Goal: Information Seeking & Learning: Learn about a topic

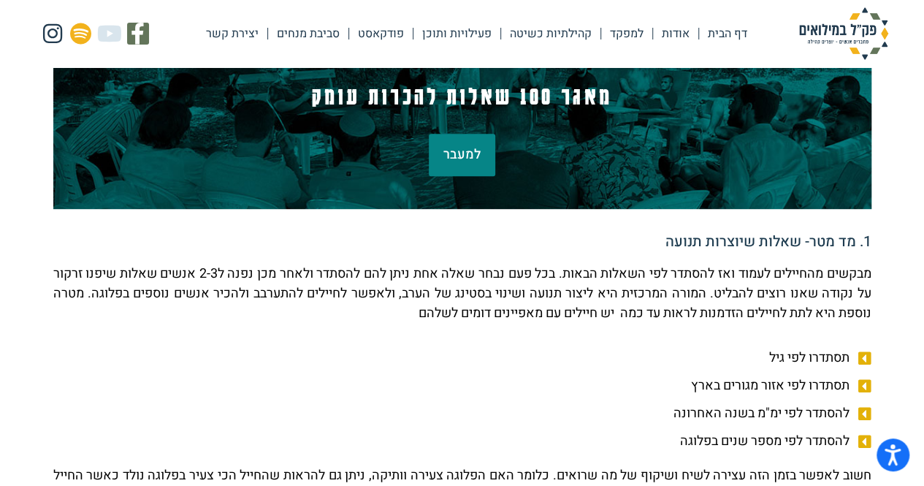
scroll to position [326, 0]
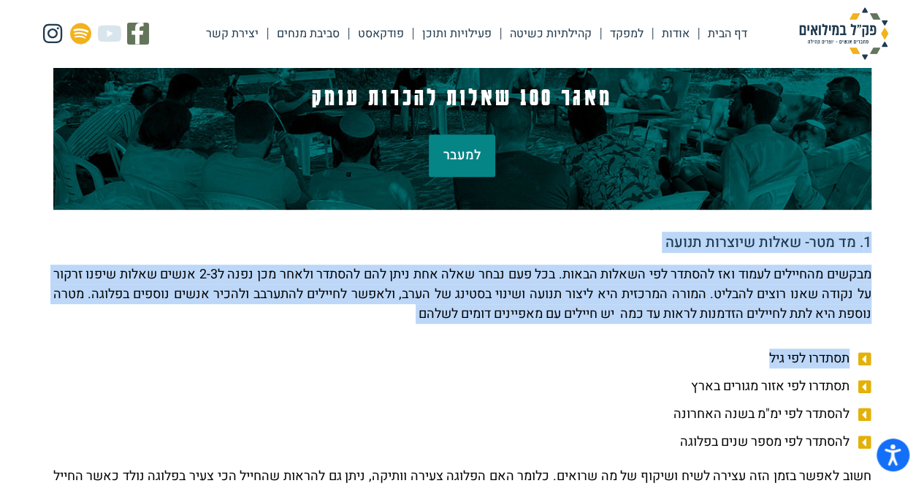
drag, startPoint x: 872, startPoint y: 240, endPoint x: 632, endPoint y: 385, distance: 279.8
click at [632, 385] on li "תסתדרו לפי אזור מגורים בארץ" at bounding box center [462, 388] width 818 height 24
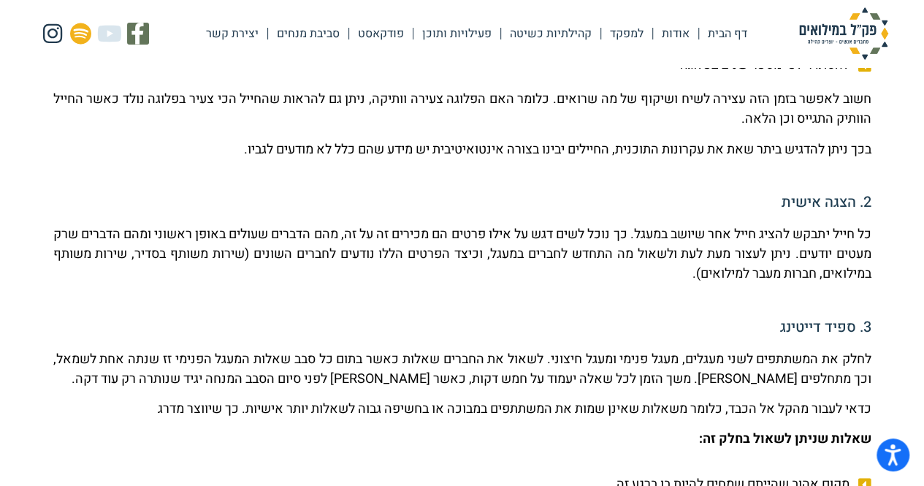
scroll to position [710, 0]
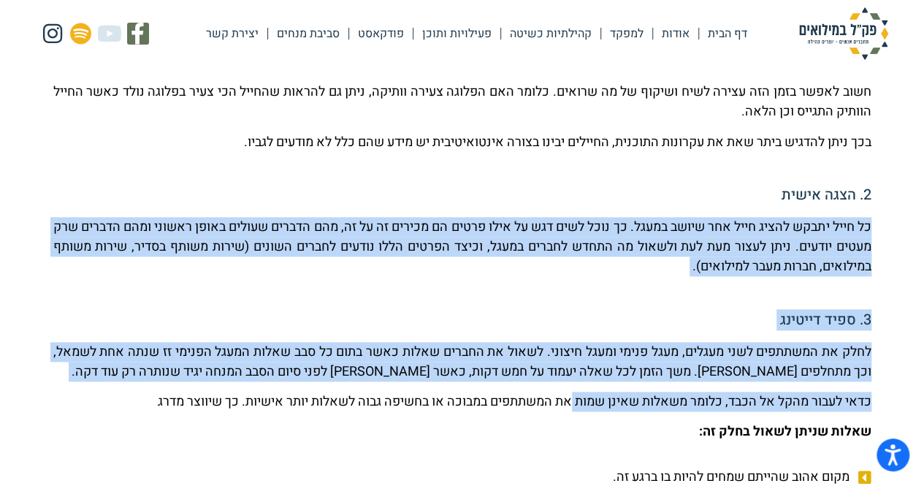
drag, startPoint x: 700, startPoint y: 202, endPoint x: 564, endPoint y: 393, distance: 234.6
click at [564, 393] on p "כדאי לעבור מהקל אל הכבד, כלומר משאלות שאינן שמות את המשתתפים במבוכה או בחשיפה ג…" at bounding box center [462, 401] width 818 height 20
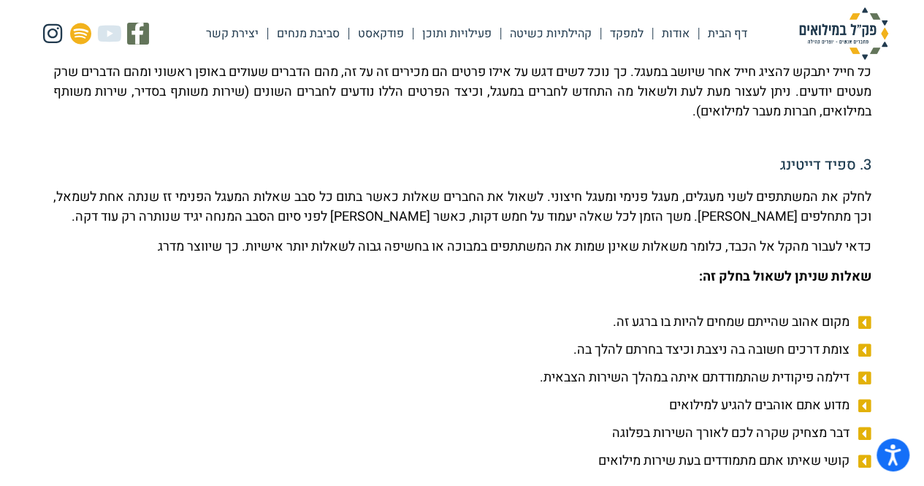
scroll to position [866, 0]
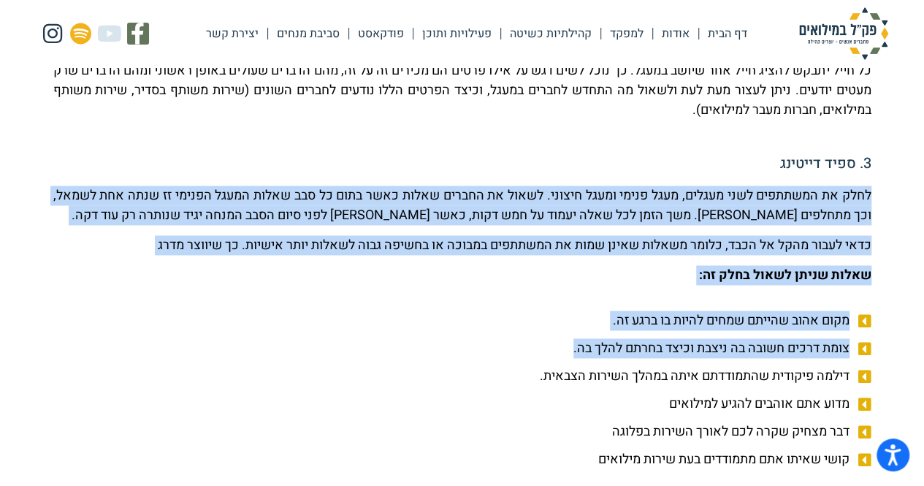
drag, startPoint x: 607, startPoint y: 163, endPoint x: 563, endPoint y: 345, distance: 187.7
click at [563, 345] on li "צומת דרכים חשובה בה ניצבת וכיצד בחרתם להלך בה." at bounding box center [462, 350] width 818 height 24
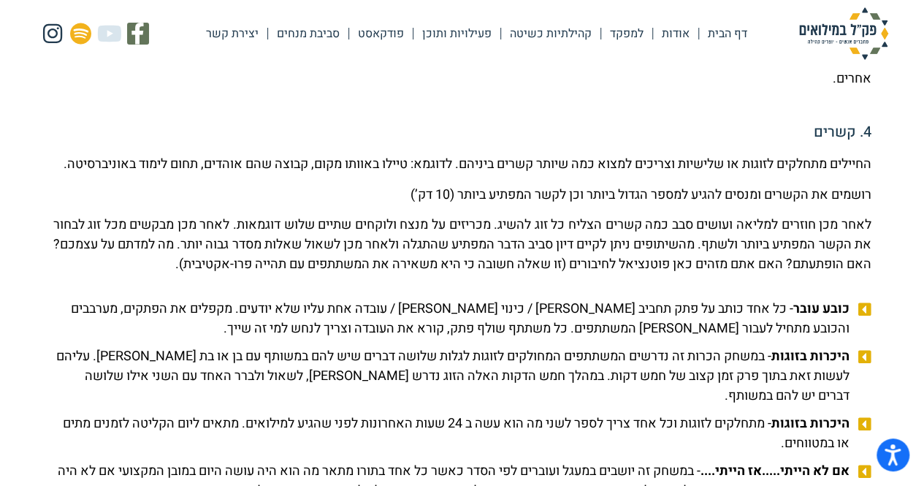
scroll to position [1298, 0]
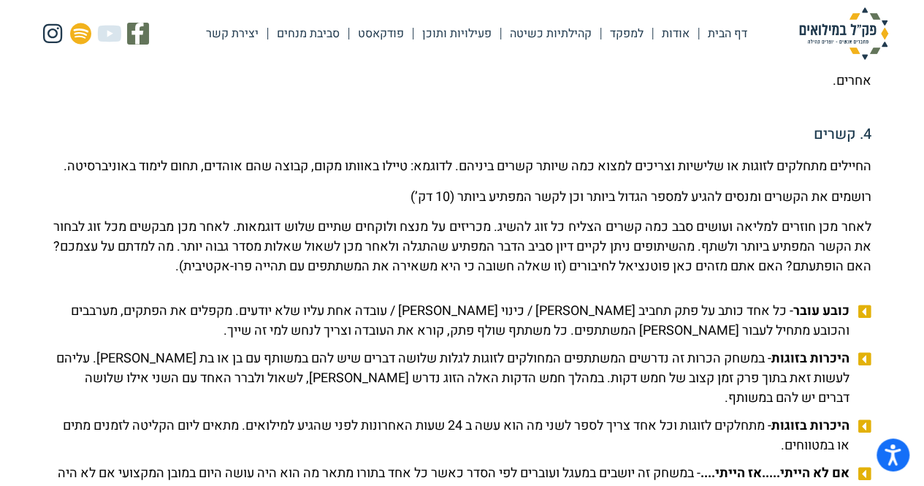
click at [563, 340] on span "כובע עובר - כל אחד כותב על פתק תחביב [PERSON_NAME] / כינוי [PERSON_NAME] / עובד…" at bounding box center [453, 319] width 800 height 39
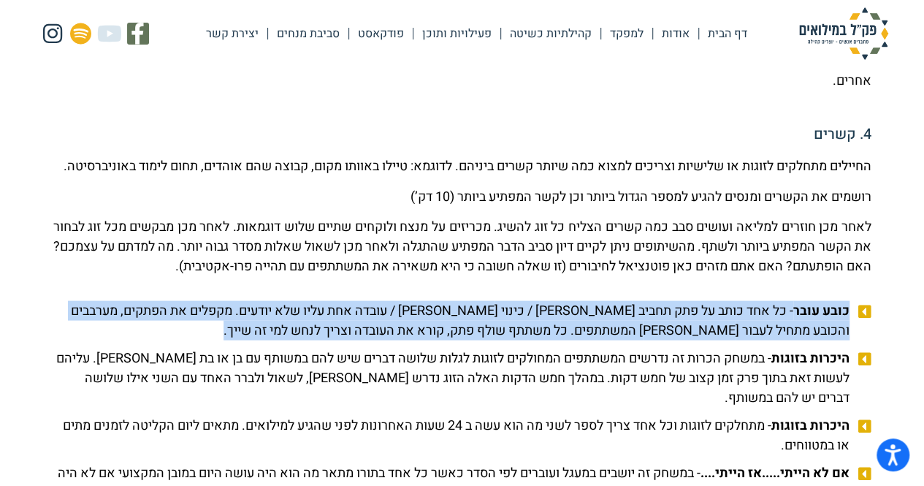
click at [563, 340] on span "כובע עובר - כל אחד כותב על פתק תחביב [PERSON_NAME] / כינוי [PERSON_NAME] / עובד…" at bounding box center [453, 319] width 800 height 39
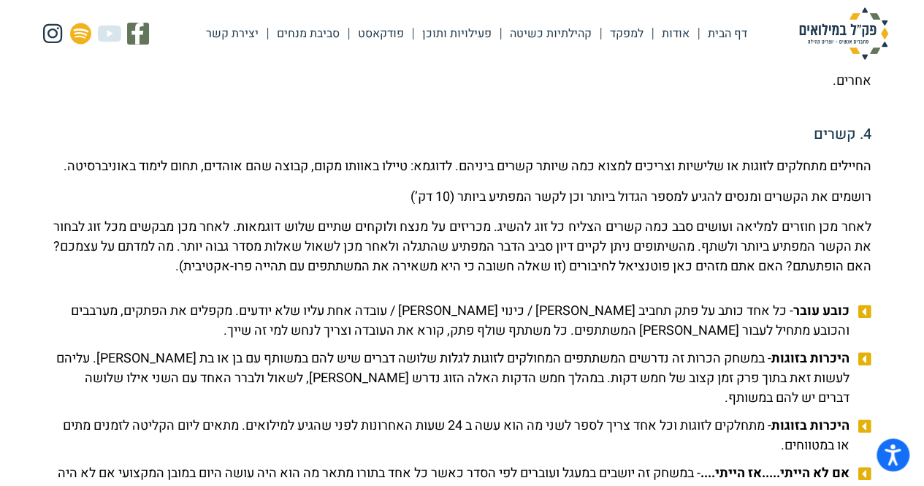
click at [532, 275] on p "לאחר מכן חוזרים למליאה ועושים סבב כמה קשרים הצליח כל זוג להשיג. מכריזים על מנצח…" at bounding box center [462, 245] width 818 height 59
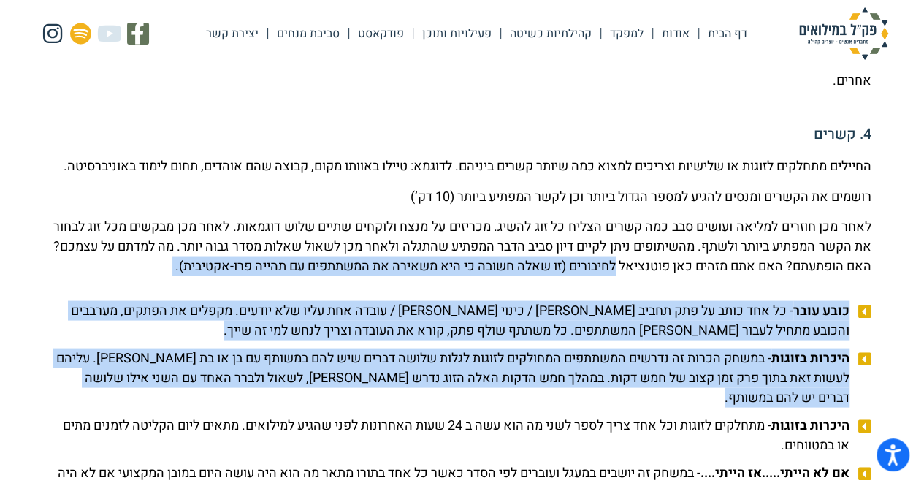
drag, startPoint x: 532, startPoint y: 288, endPoint x: 578, endPoint y: 418, distance: 137.9
click at [578, 407] on span "היכרות בזוגות - במשחק הכרות זה נדרשים המשתתפים המחולקים לזוגות לגלות שלושה דברי…" at bounding box center [453, 377] width 800 height 59
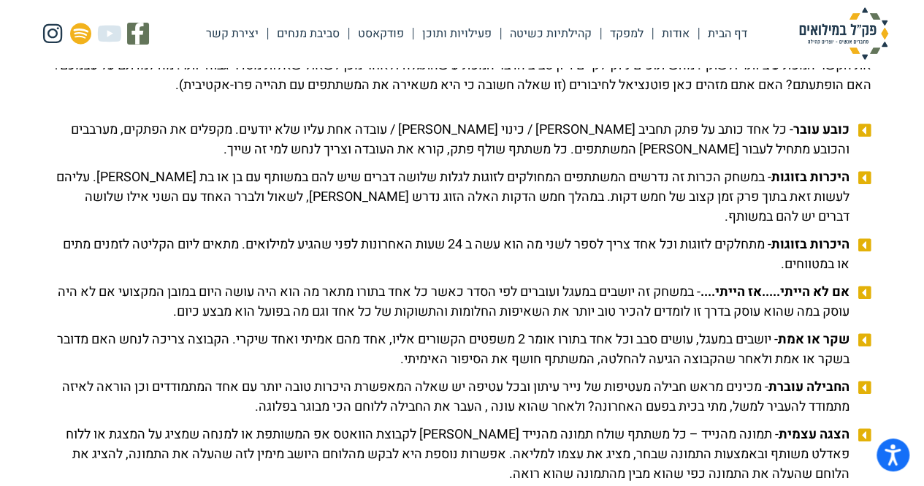
scroll to position [1481, 0]
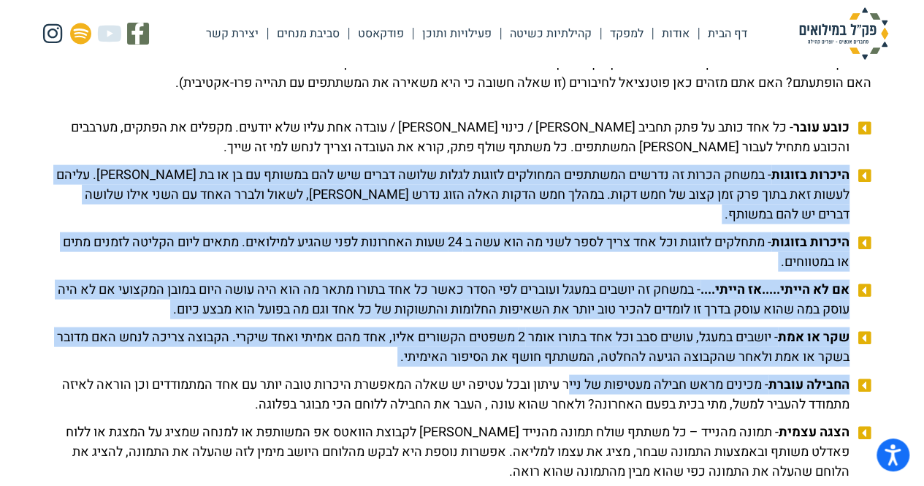
drag, startPoint x: 397, startPoint y: 177, endPoint x: 562, endPoint y: 402, distance: 279.0
click at [562, 402] on ul "כובע עובר - כל אחד כותב על פתק תחביב [PERSON_NAME] / כינוי [PERSON_NAME] / עובד…" at bounding box center [462, 347] width 818 height 459
click at [562, 402] on span "החבילה עוברת - מכינים מראש חבילה מעטיפות של נייר עיתון ובכל עטיפה יש שאלה המאפש…" at bounding box center [453, 394] width 800 height 39
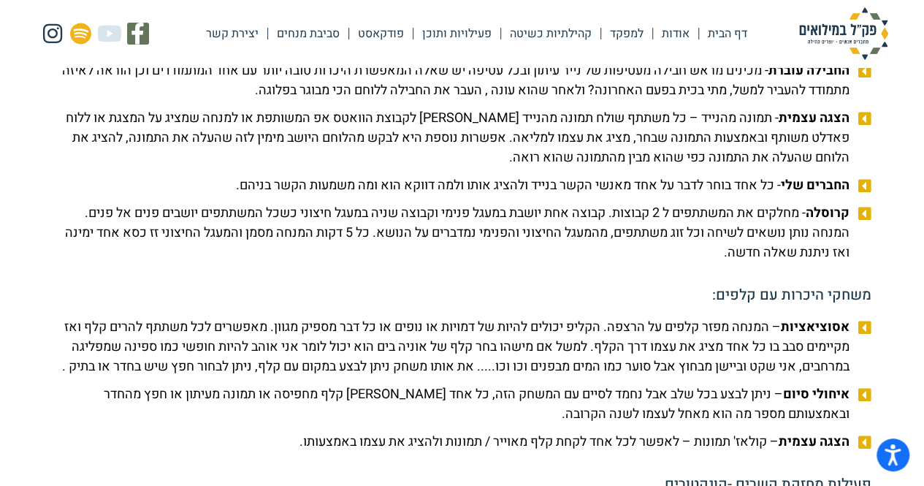
scroll to position [1794, 0]
drag, startPoint x: 819, startPoint y: 197, endPoint x: 682, endPoint y: 419, distance: 260.6
click at [682, 381] on li "אסוציאציות – המנחה מפזר קלפים על הרצפה. הקליפ יכולים להיות של דמויות או נופים א…" at bounding box center [462, 350] width 818 height 64
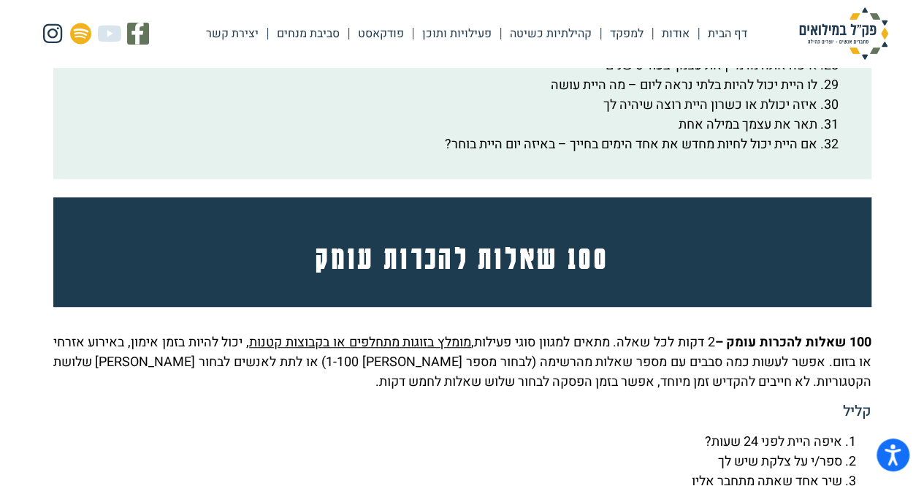
scroll to position [3355, 0]
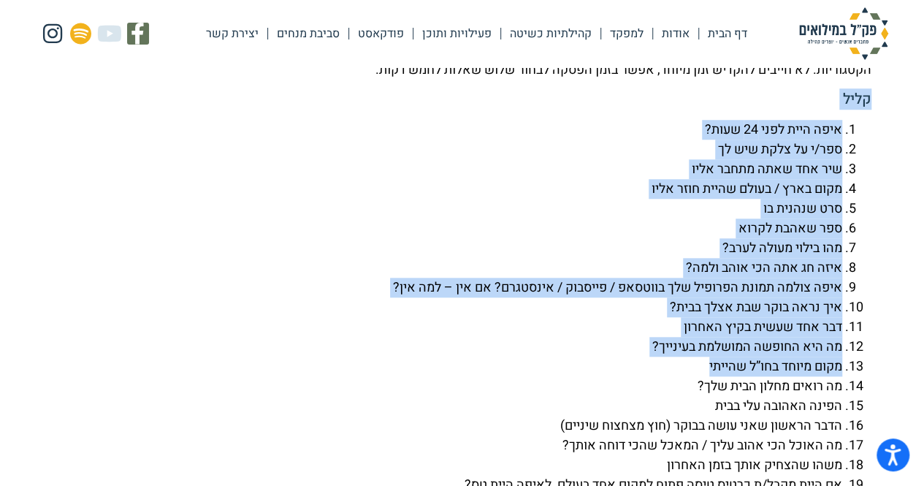
drag, startPoint x: 881, startPoint y: 126, endPoint x: 524, endPoint y: 404, distance: 452.1
click at [524, 376] on li "מקום מיוחד בחו”ל שהייתי" at bounding box center [447, 366] width 789 height 20
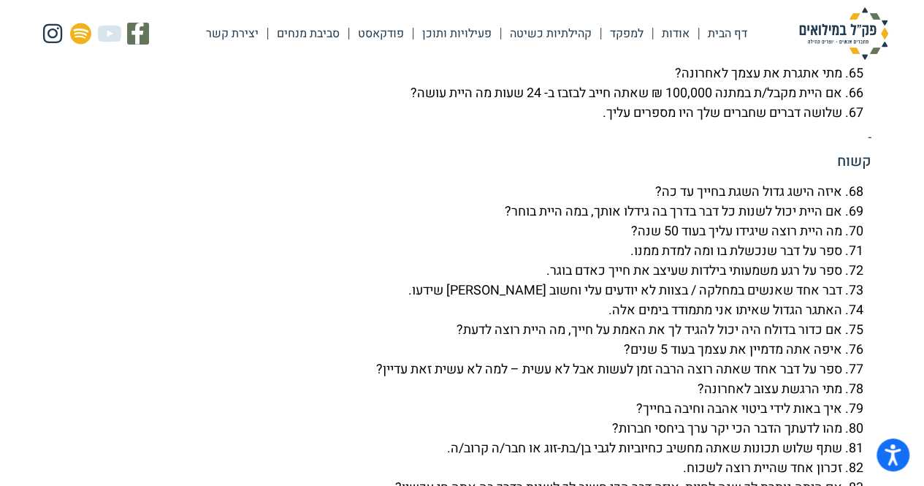
scroll to position [4765, 0]
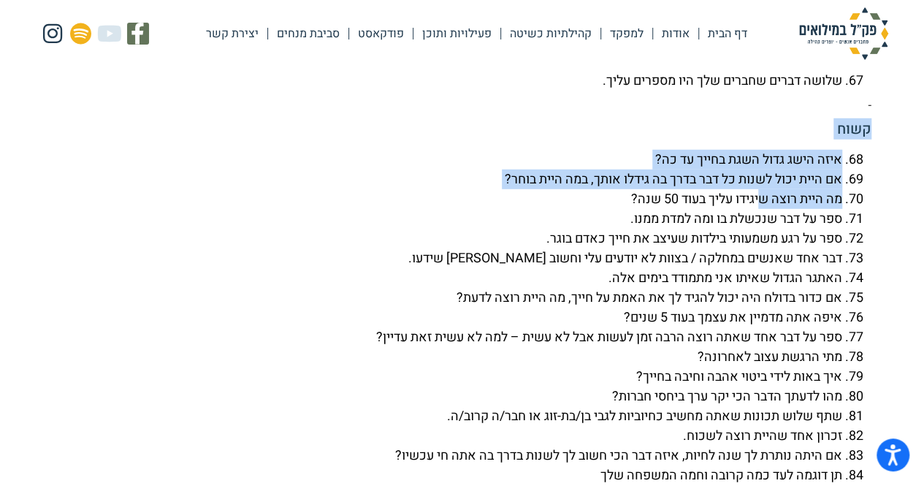
drag, startPoint x: 879, startPoint y: 153, endPoint x: 681, endPoint y: 316, distance: 256.7
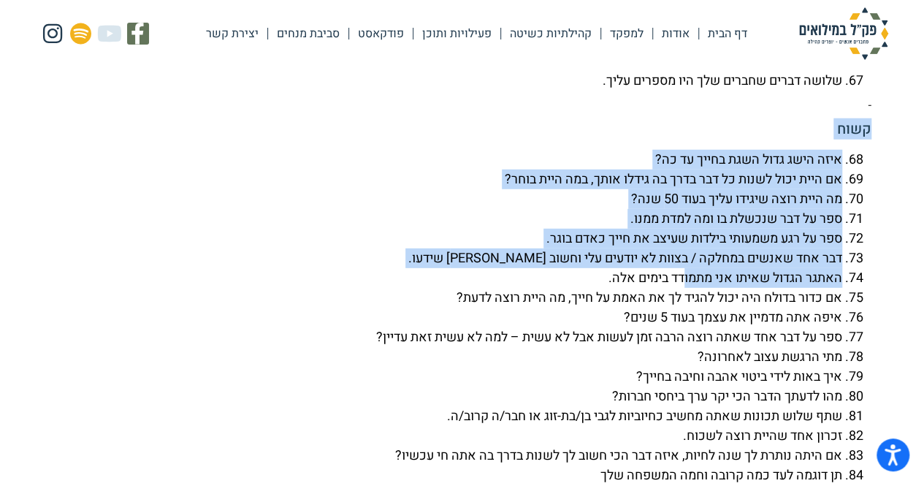
click at [681, 288] on li "האתגר הגדול שאיתו אני מתמודד בימים אלה." at bounding box center [447, 278] width 789 height 20
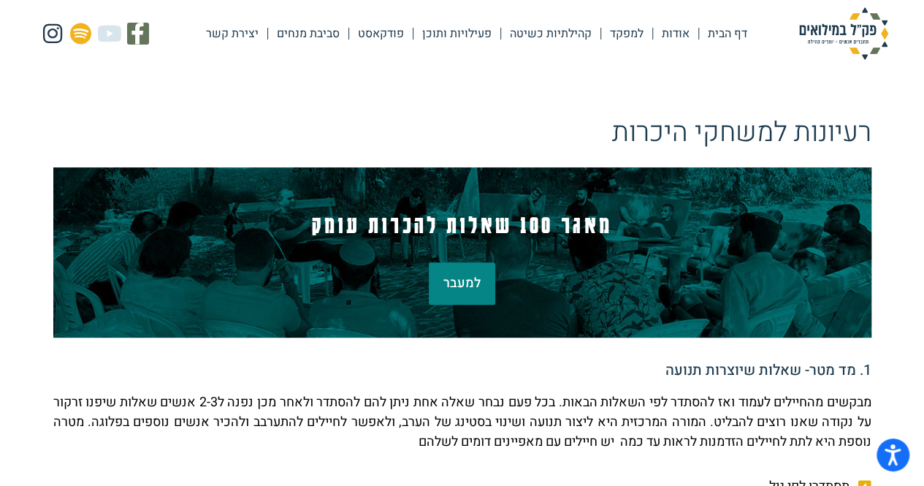
scroll to position [0, 0]
